Goal: Information Seeking & Learning: Learn about a topic

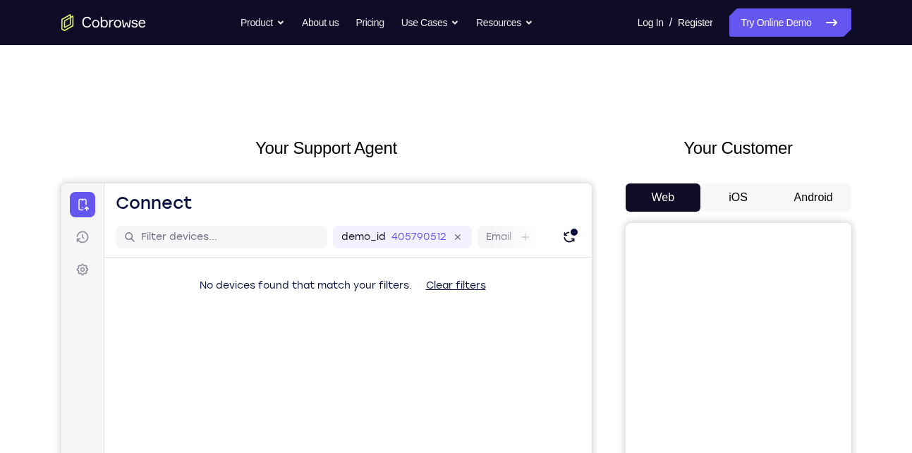
click at [814, 199] on button "Android" at bounding box center [814, 197] width 76 height 28
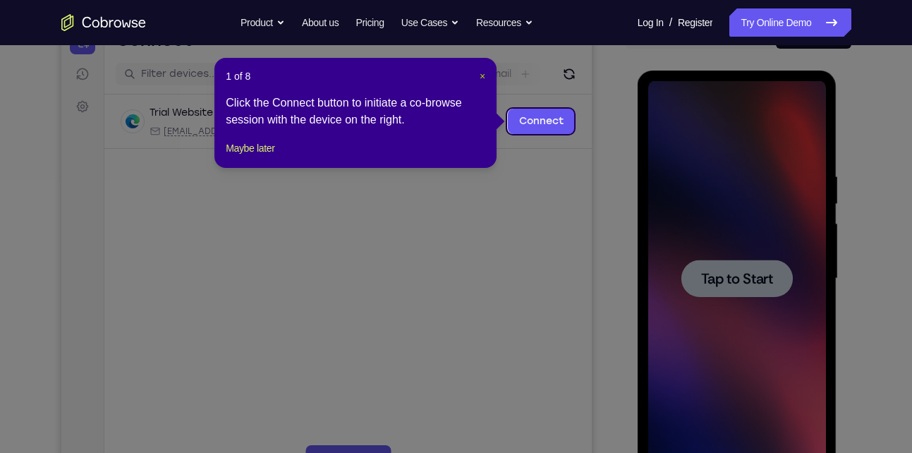
click at [480, 73] on span "×" at bounding box center [483, 76] width 6 height 11
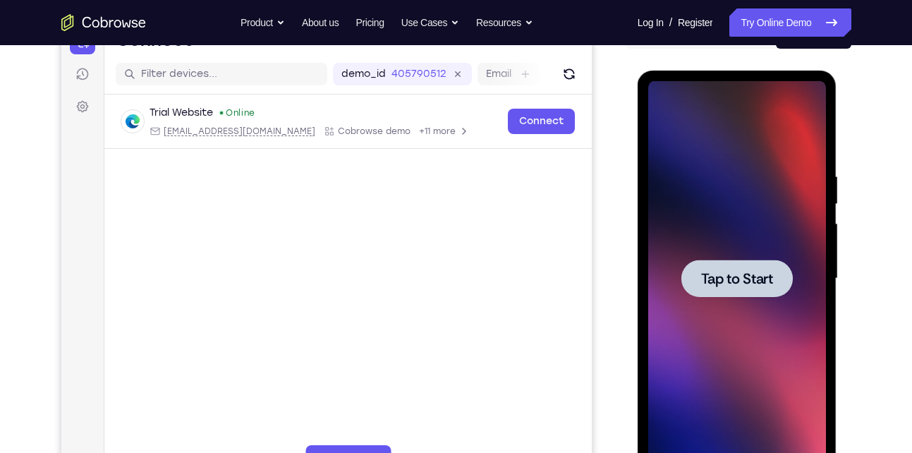
click at [731, 221] on div at bounding box center [737, 278] width 178 height 395
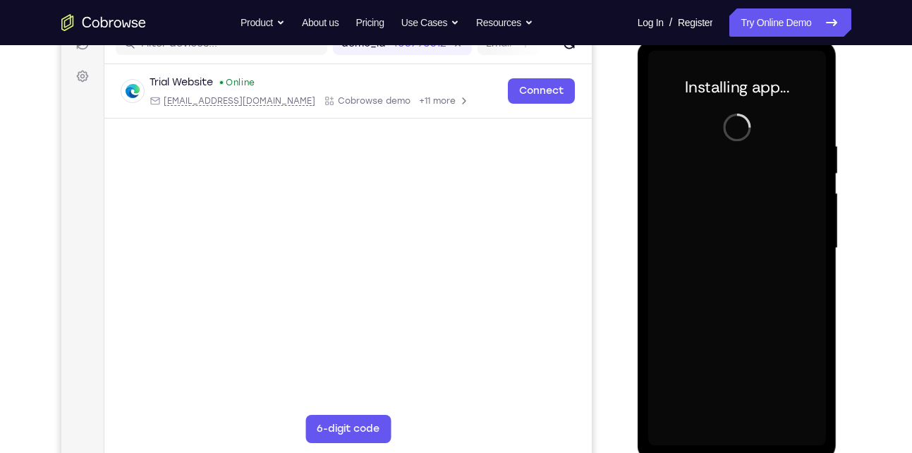
scroll to position [192, 0]
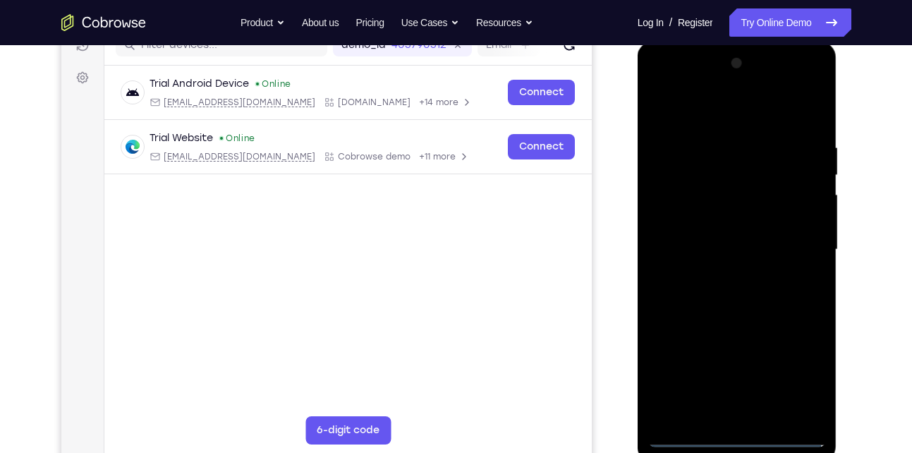
click at [736, 432] on div at bounding box center [737, 249] width 178 height 395
click at [743, 442] on div at bounding box center [737, 249] width 178 height 395
click at [800, 370] on div at bounding box center [737, 249] width 178 height 395
click at [665, 88] on div at bounding box center [737, 249] width 178 height 395
click at [793, 240] on div at bounding box center [737, 249] width 178 height 395
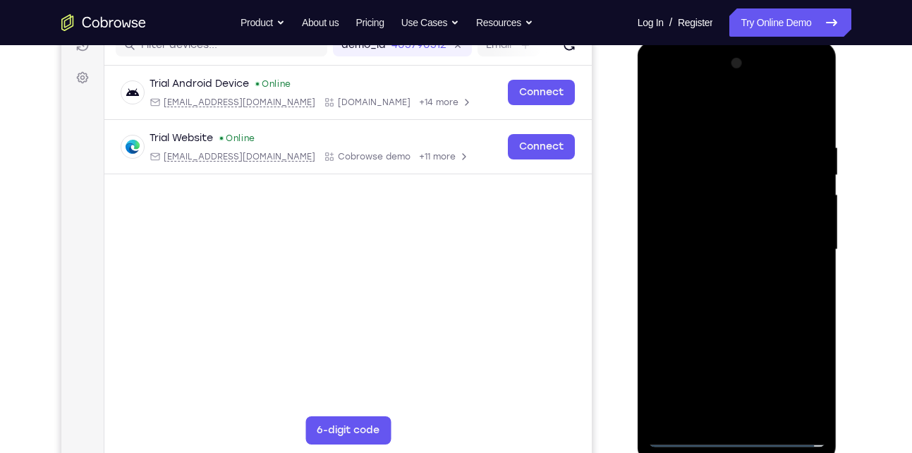
click at [720, 272] on div at bounding box center [737, 249] width 178 height 395
click at [733, 319] on div at bounding box center [737, 249] width 178 height 395
click at [720, 246] on div at bounding box center [737, 249] width 178 height 395
click at [689, 257] on div at bounding box center [737, 249] width 178 height 395
click at [740, 248] on div at bounding box center [737, 249] width 178 height 395
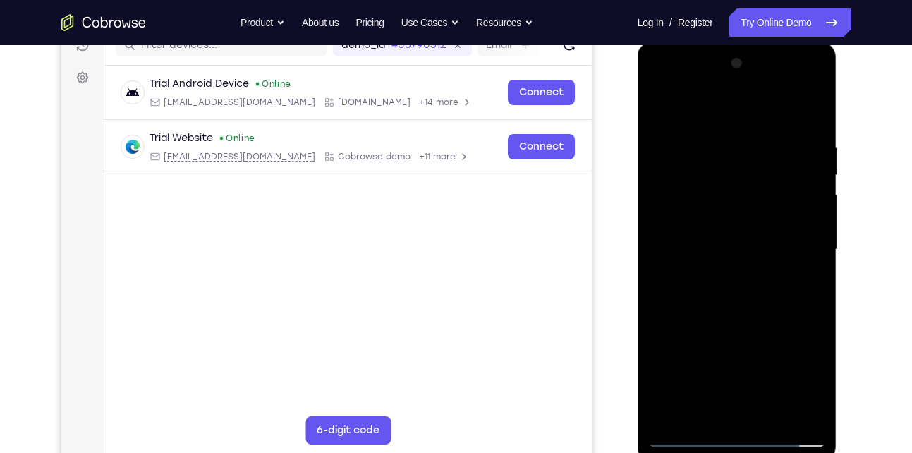
click at [766, 265] on div at bounding box center [737, 249] width 178 height 395
click at [772, 114] on div at bounding box center [737, 249] width 178 height 395
click at [734, 137] on div at bounding box center [737, 249] width 178 height 395
click at [722, 320] on div at bounding box center [737, 249] width 178 height 395
click at [783, 210] on div at bounding box center [737, 249] width 178 height 395
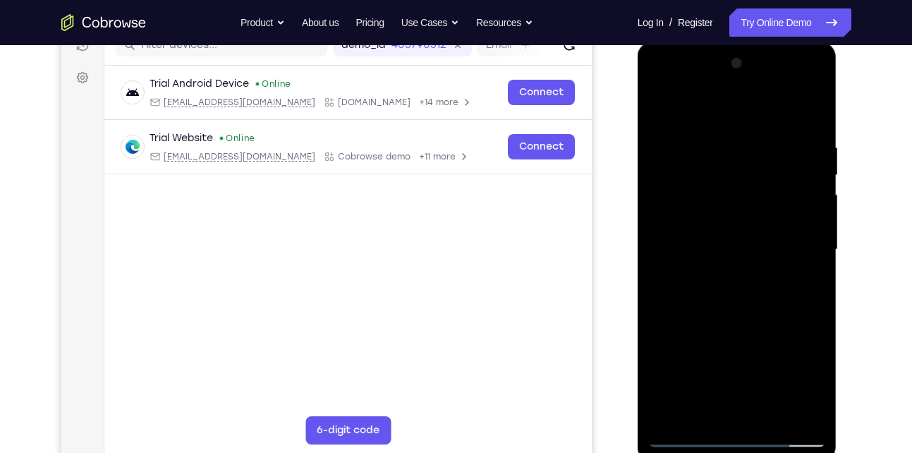
drag, startPoint x: 769, startPoint y: 329, endPoint x: 743, endPoint y: 143, distance: 188.1
click at [743, 143] on div at bounding box center [737, 249] width 178 height 395
click at [719, 416] on div at bounding box center [737, 249] width 178 height 395
click at [746, 411] on div at bounding box center [737, 249] width 178 height 395
click at [692, 219] on div at bounding box center [737, 249] width 178 height 395
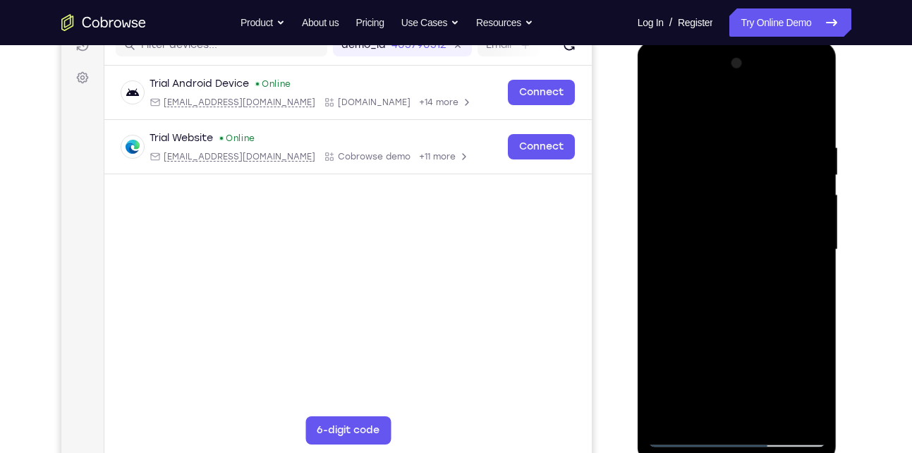
click at [687, 233] on div at bounding box center [737, 249] width 178 height 395
click at [749, 275] on div at bounding box center [737, 249] width 178 height 395
click at [746, 212] on div at bounding box center [737, 249] width 178 height 395
click at [703, 183] on div at bounding box center [737, 249] width 178 height 395
click at [655, 109] on div at bounding box center [737, 249] width 178 height 395
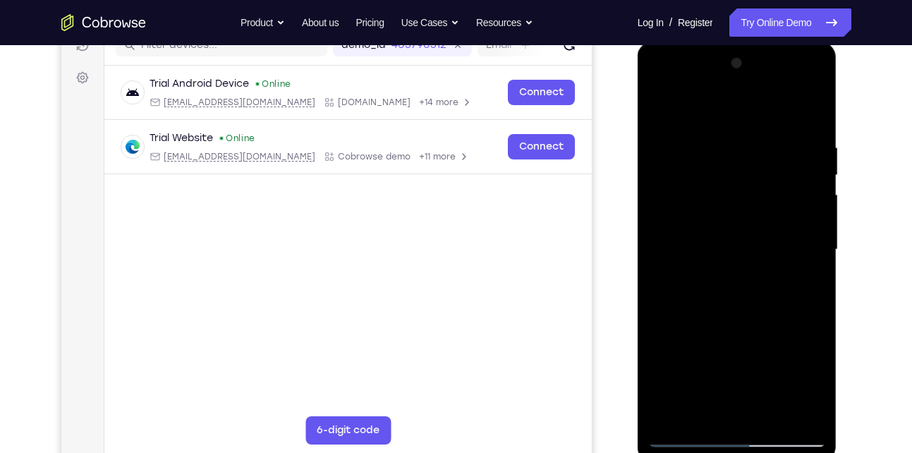
click at [756, 306] on div at bounding box center [737, 249] width 178 height 395
click at [716, 131] on div at bounding box center [737, 249] width 178 height 395
click at [795, 414] on div at bounding box center [737, 249] width 178 height 395
click at [802, 193] on div at bounding box center [737, 249] width 178 height 395
click at [791, 412] on div at bounding box center [737, 249] width 178 height 395
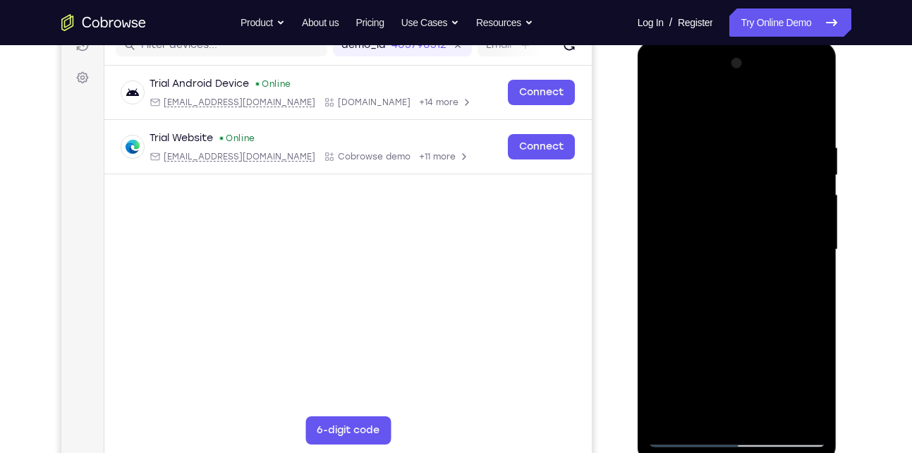
click at [816, 191] on div at bounding box center [737, 249] width 178 height 395
click at [804, 258] on div at bounding box center [737, 249] width 178 height 395
click at [793, 414] on div at bounding box center [737, 249] width 178 height 395
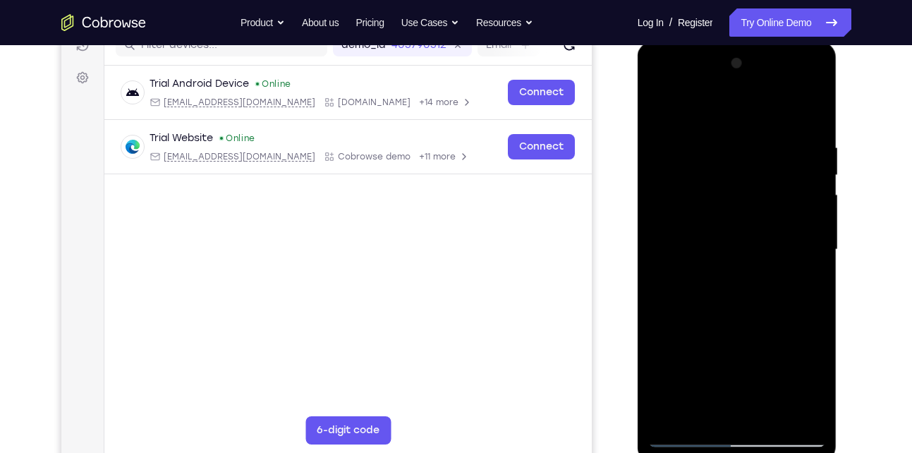
click at [811, 114] on div at bounding box center [737, 249] width 178 height 395
click at [771, 416] on div at bounding box center [737, 249] width 178 height 395
click at [728, 321] on div at bounding box center [737, 249] width 178 height 395
click at [668, 107] on div at bounding box center [737, 249] width 178 height 395
click at [660, 85] on div at bounding box center [737, 249] width 178 height 395
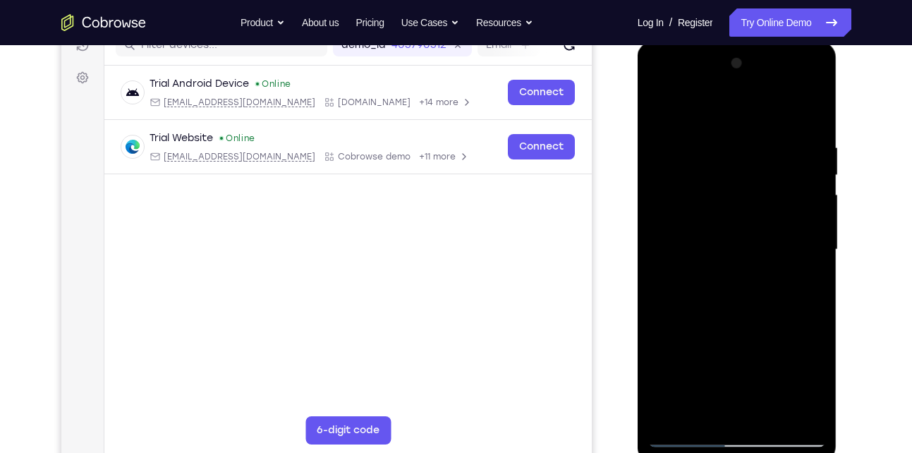
click at [672, 205] on div at bounding box center [737, 249] width 178 height 395
click at [778, 123] on div at bounding box center [737, 249] width 178 height 395
click at [665, 108] on div at bounding box center [737, 249] width 178 height 395
drag, startPoint x: 740, startPoint y: 318, endPoint x: 746, endPoint y: 212, distance: 106.0
click at [746, 212] on div at bounding box center [737, 249] width 178 height 395
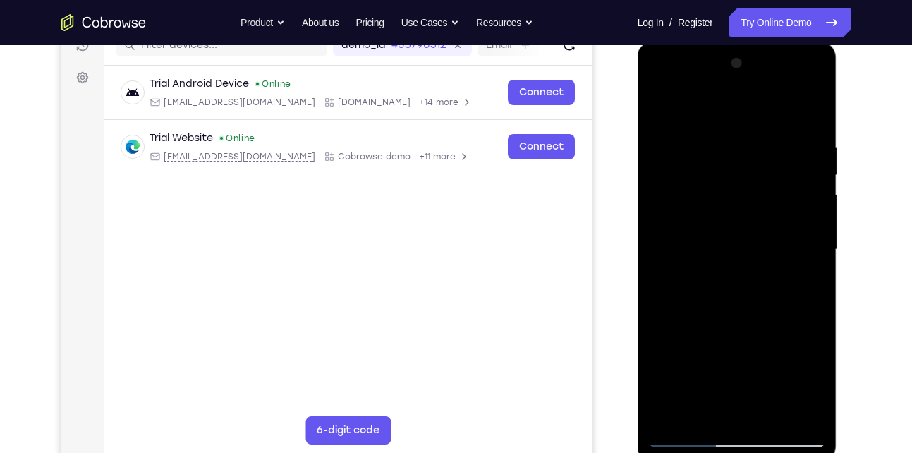
click at [676, 241] on div at bounding box center [737, 249] width 178 height 395
drag, startPoint x: 763, startPoint y: 342, endPoint x: 763, endPoint y: 262, distance: 79.7
click at [763, 262] on div at bounding box center [737, 249] width 178 height 395
drag, startPoint x: 770, startPoint y: 345, endPoint x: 779, endPoint y: 290, distance: 55.8
click at [779, 290] on div at bounding box center [737, 249] width 178 height 395
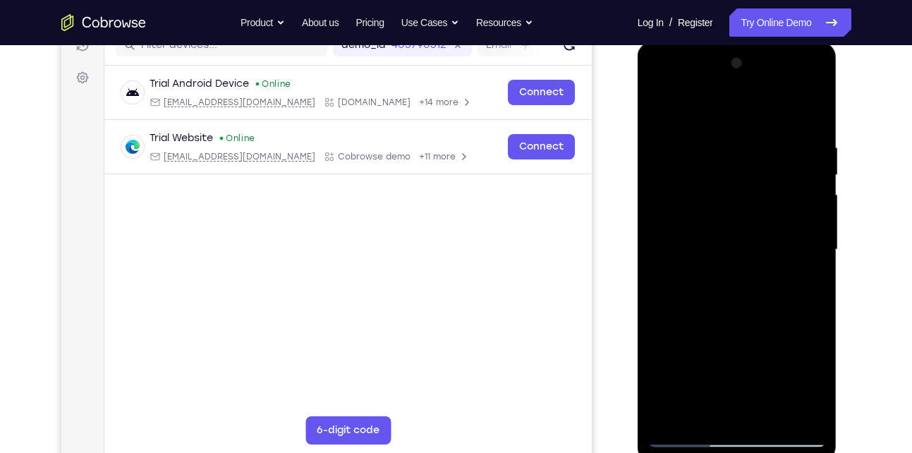
drag, startPoint x: 783, startPoint y: 334, endPoint x: 780, endPoint y: 138, distance: 196.9
click at [780, 138] on div at bounding box center [737, 249] width 178 height 395
drag, startPoint x: 763, startPoint y: 368, endPoint x: 762, endPoint y: 138, distance: 230.0
click at [762, 138] on div at bounding box center [737, 249] width 178 height 395
drag, startPoint x: 747, startPoint y: 393, endPoint x: 742, endPoint y: 118, distance: 275.2
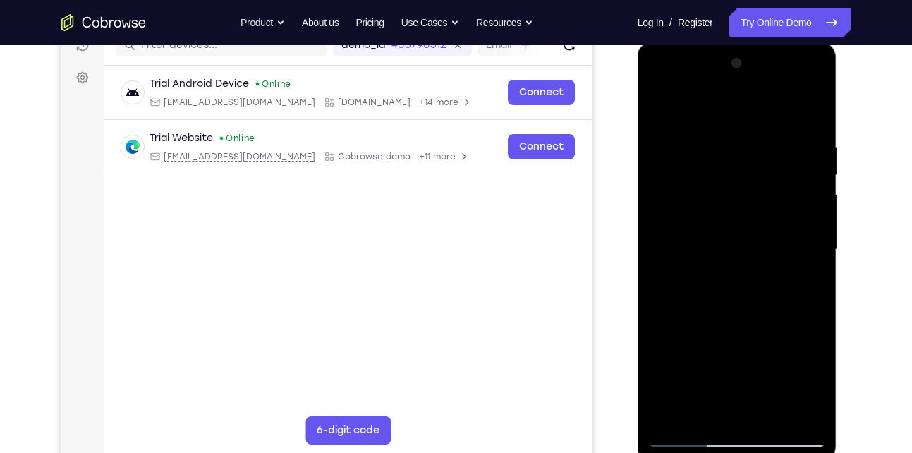
click at [742, 118] on div at bounding box center [737, 249] width 178 height 395
drag, startPoint x: 775, startPoint y: 350, endPoint x: 776, endPoint y: 128, distance: 221.6
click at [776, 128] on div at bounding box center [737, 249] width 178 height 395
drag, startPoint x: 778, startPoint y: 387, endPoint x: 779, endPoint y: 309, distance: 77.6
click at [779, 309] on div at bounding box center [737, 249] width 178 height 395
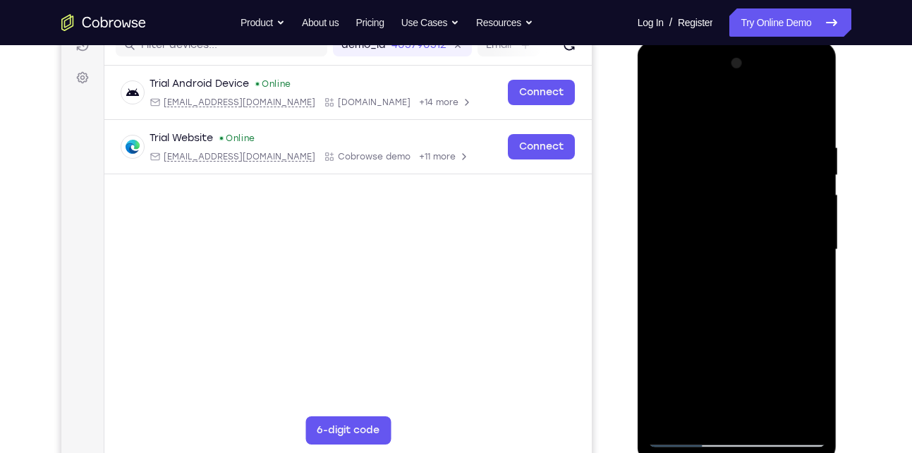
drag, startPoint x: 778, startPoint y: 370, endPoint x: 768, endPoint y: 135, distance: 234.5
click at [768, 135] on div at bounding box center [737, 249] width 178 height 395
drag, startPoint x: 767, startPoint y: 363, endPoint x: 751, endPoint y: 146, distance: 217.2
click at [751, 146] on div at bounding box center [737, 249] width 178 height 395
drag, startPoint x: 751, startPoint y: 364, endPoint x: 759, endPoint y: 207, distance: 156.8
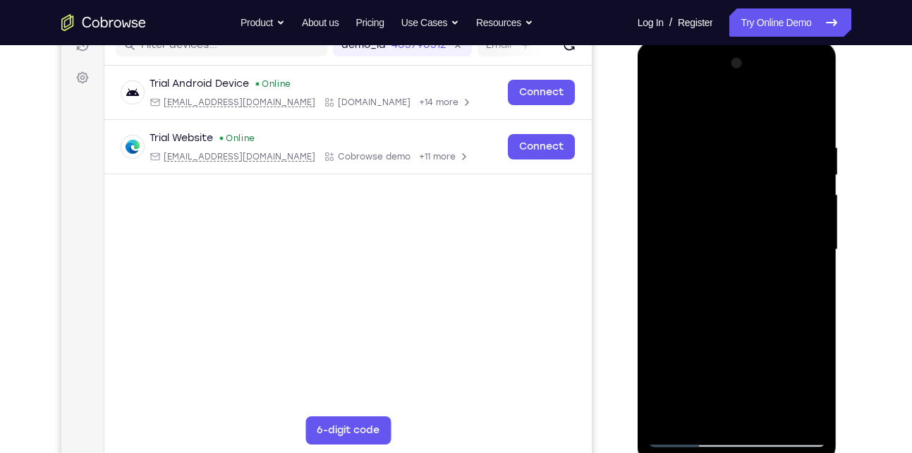
click at [759, 207] on div at bounding box center [737, 249] width 178 height 395
drag, startPoint x: 764, startPoint y: 364, endPoint x: 770, endPoint y: 310, distance: 53.9
click at [770, 310] on div at bounding box center [737, 249] width 178 height 395
drag, startPoint x: 768, startPoint y: 349, endPoint x: 757, endPoint y: 195, distance: 153.5
click at [757, 195] on div at bounding box center [737, 249] width 178 height 395
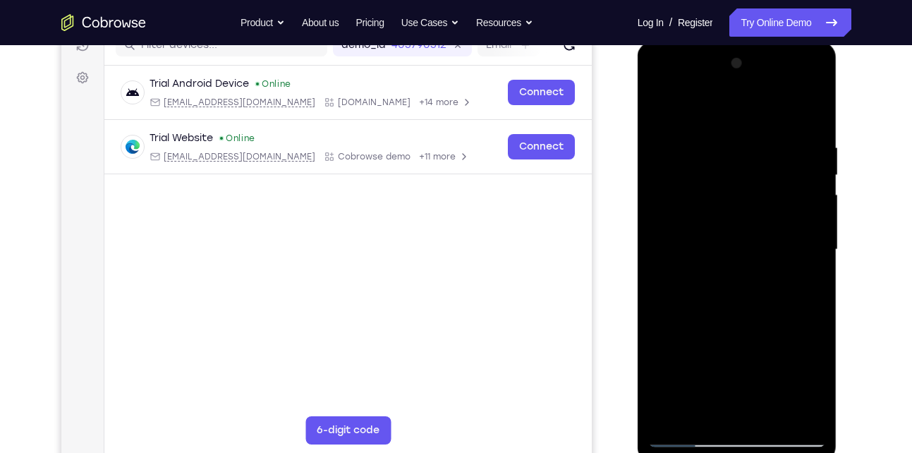
drag, startPoint x: 755, startPoint y: 338, endPoint x: 749, endPoint y: 139, distance: 199.1
click at [749, 139] on div at bounding box center [737, 249] width 178 height 395
drag, startPoint x: 748, startPoint y: 369, endPoint x: 749, endPoint y: 201, distance: 167.9
click at [749, 201] on div at bounding box center [737, 249] width 178 height 395
drag, startPoint x: 748, startPoint y: 333, endPoint x: 758, endPoint y: 199, distance: 134.4
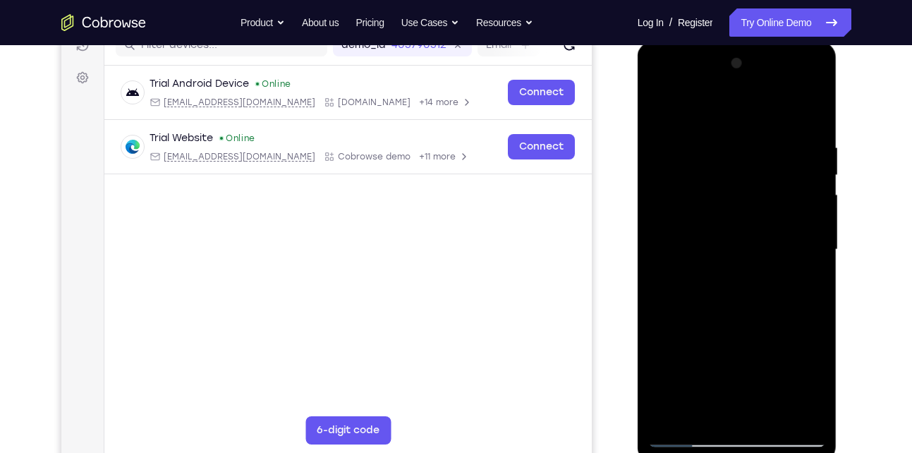
click at [758, 199] on div at bounding box center [737, 249] width 178 height 395
drag, startPoint x: 761, startPoint y: 364, endPoint x: 763, endPoint y: 221, distance: 143.3
click at [763, 221] on div at bounding box center [737, 249] width 178 height 395
click at [687, 436] on div at bounding box center [737, 249] width 178 height 395
click at [683, 209] on div at bounding box center [737, 249] width 178 height 395
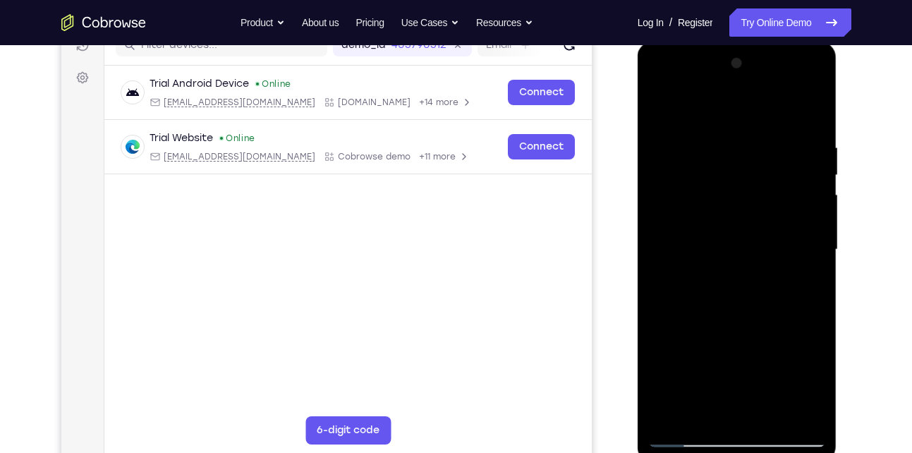
click at [712, 133] on div at bounding box center [737, 249] width 178 height 395
drag, startPoint x: 816, startPoint y: 169, endPoint x: 683, endPoint y: 186, distance: 133.8
click at [683, 186] on div at bounding box center [737, 249] width 178 height 395
click at [807, 109] on div at bounding box center [737, 249] width 178 height 395
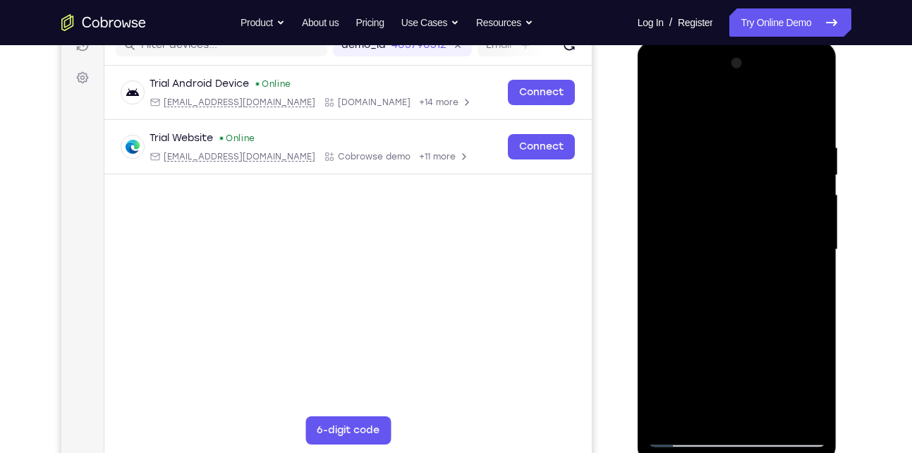
click at [755, 133] on div at bounding box center [737, 249] width 178 height 395
drag, startPoint x: 1267, startPoint y: 264, endPoint x: 838, endPoint y: 229, distance: 430.5
click at [838, 229] on div at bounding box center [738, 253] width 201 height 423
click at [807, 116] on div at bounding box center [737, 249] width 178 height 395
drag, startPoint x: 749, startPoint y: 154, endPoint x: 751, endPoint y: 361, distance: 207.5
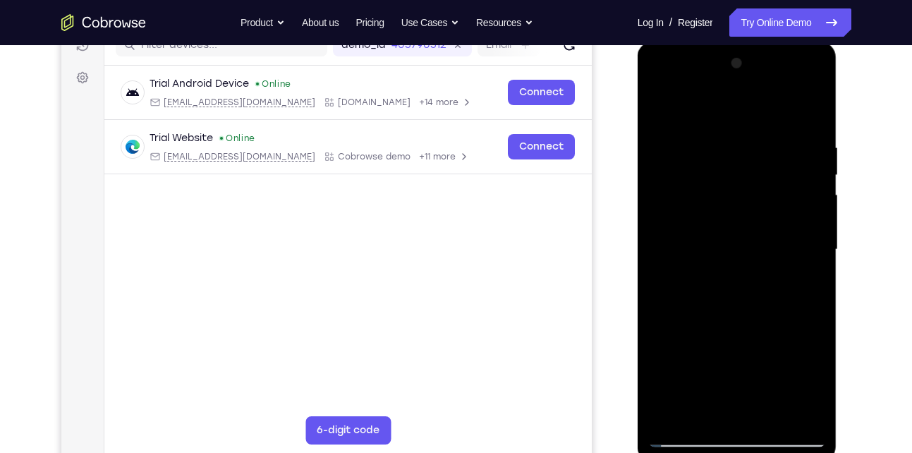
click at [751, 361] on div at bounding box center [737, 249] width 178 height 395
click at [708, 414] on div at bounding box center [737, 249] width 178 height 395
click at [701, 107] on div at bounding box center [737, 249] width 178 height 395
click at [702, 158] on div at bounding box center [737, 249] width 178 height 395
click at [735, 373] on div at bounding box center [737, 249] width 178 height 395
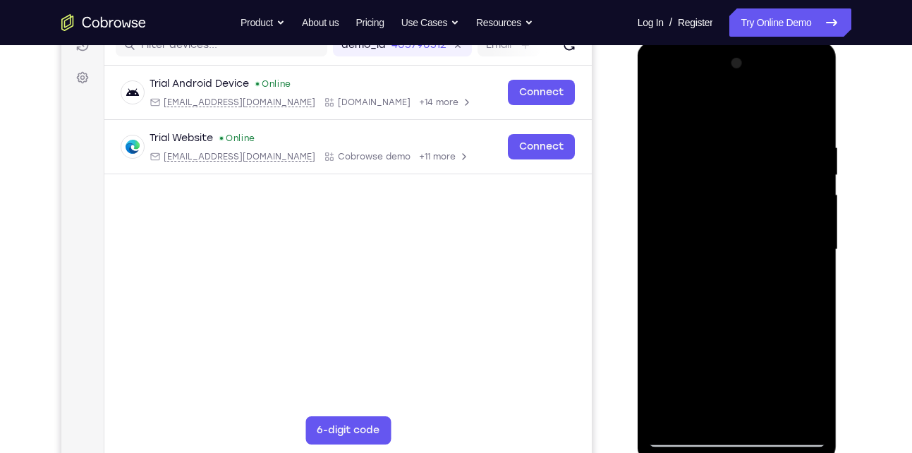
click at [659, 373] on div at bounding box center [737, 249] width 178 height 395
click at [658, 89] on div at bounding box center [737, 249] width 178 height 395
